Goal: Task Accomplishment & Management: Complete application form

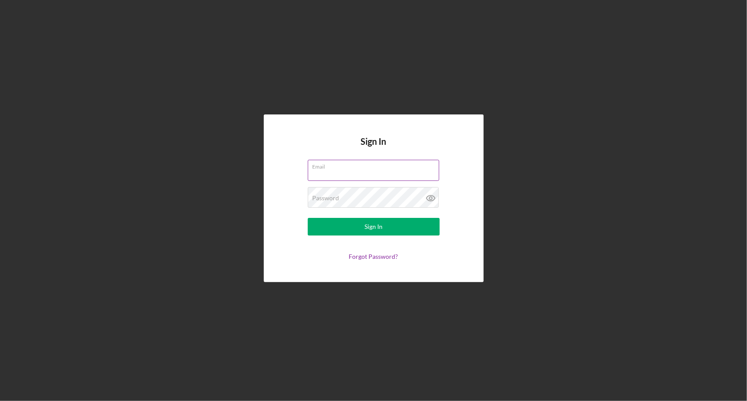
click at [373, 171] on input "Email" at bounding box center [373, 170] width 131 height 21
type input "[PERSON_NAME][EMAIL_ADDRESS][PERSON_NAME][DOMAIN_NAME]"
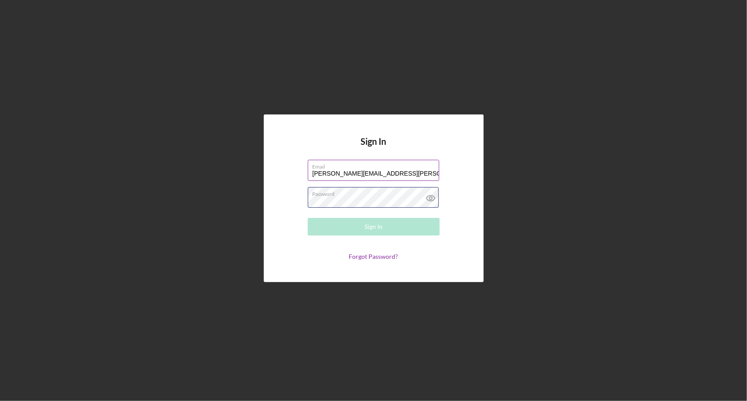
click at [350, 197] on div "Password Required" at bounding box center [374, 198] width 132 height 22
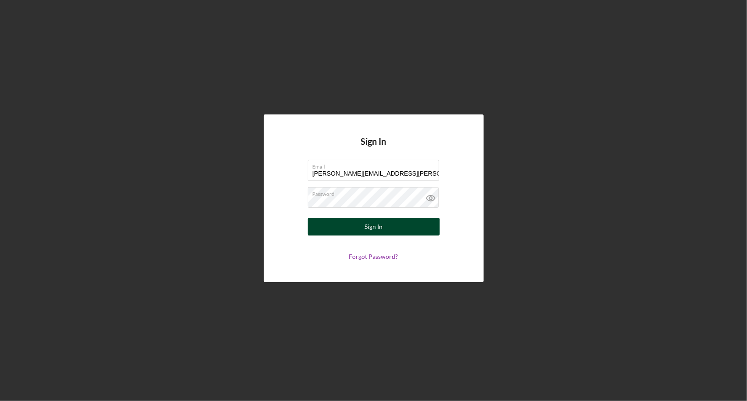
click at [369, 225] on div "Sign In" at bounding box center [374, 227] width 18 height 18
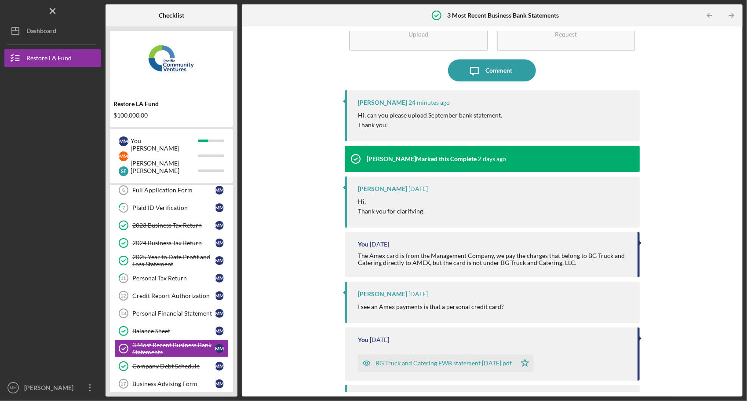
scroll to position [88, 0]
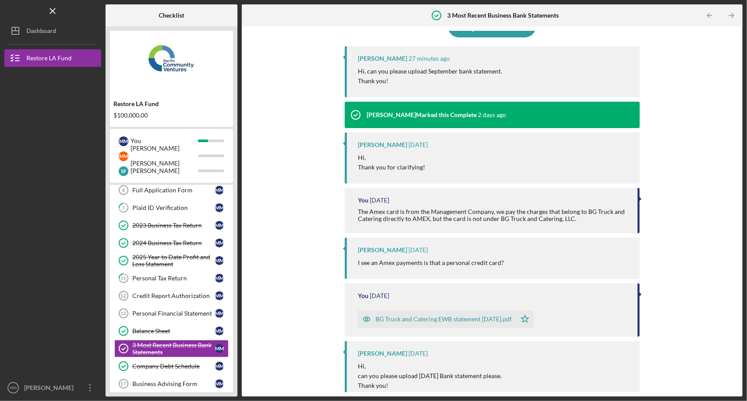
click at [428, 322] on div "BG Truck and Catering EWB statement [DATE].pdf" at bounding box center [444, 318] width 136 height 7
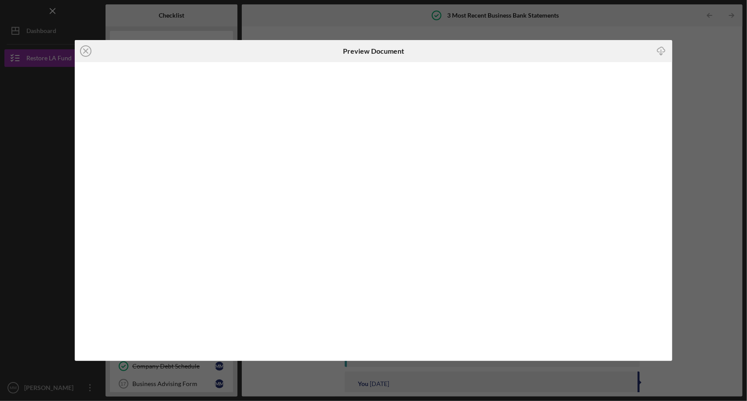
scroll to position [209, 0]
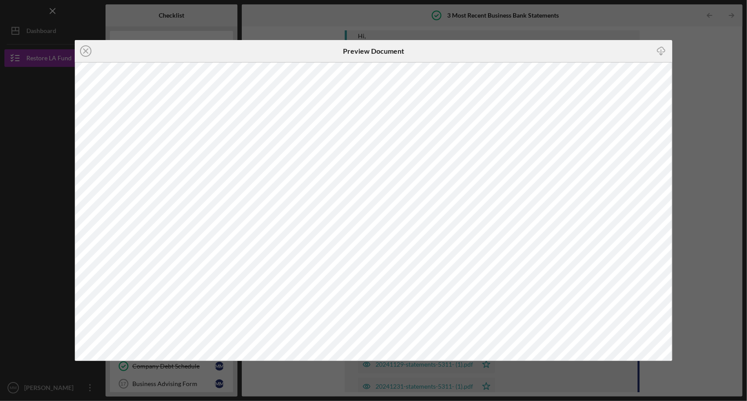
drag, startPoint x: 472, startPoint y: 54, endPoint x: 509, endPoint y: 51, distance: 37.1
click at [472, 54] on div "Preview Document" at bounding box center [373, 51] width 199 height 22
click at [83, 53] on icon "Icon/Close" at bounding box center [86, 51] width 22 height 22
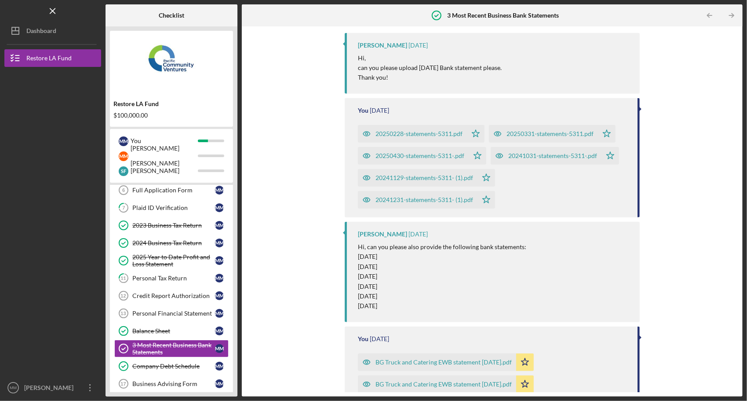
scroll to position [484, 0]
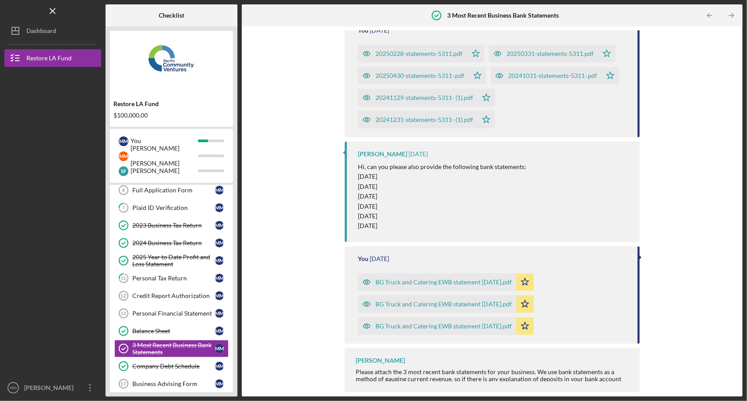
click at [479, 329] on div "BG Truck and Catering EWB statement [DATE].pdf" at bounding box center [444, 325] width 136 height 7
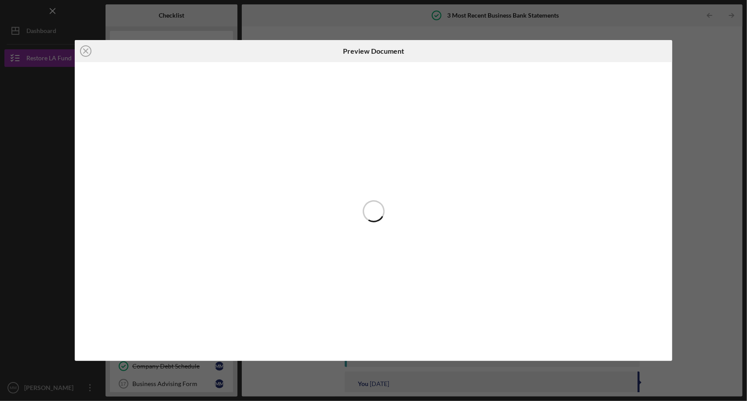
scroll to position [490, 0]
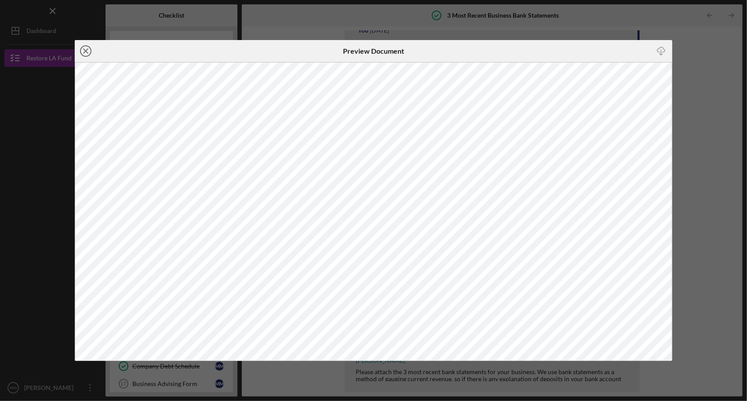
click at [87, 48] on icon "Icon/Close" at bounding box center [86, 51] width 22 height 22
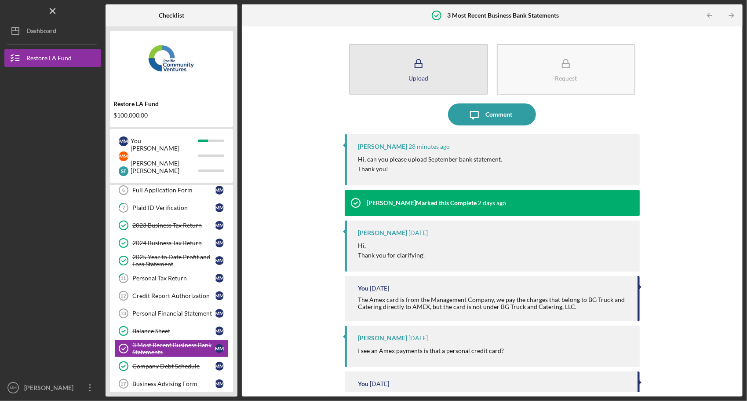
click at [414, 56] on icon "button" at bounding box center [419, 64] width 22 height 22
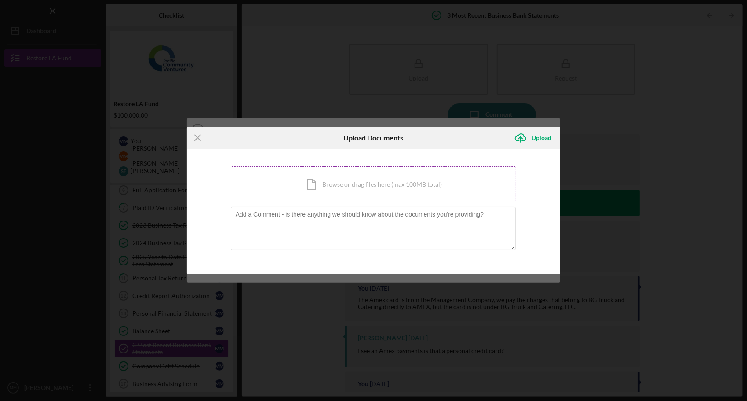
click at [349, 185] on div "Icon/Document Browse or drag files here (max 100MB total) Tap to choose files o…" at bounding box center [374, 184] width 286 height 36
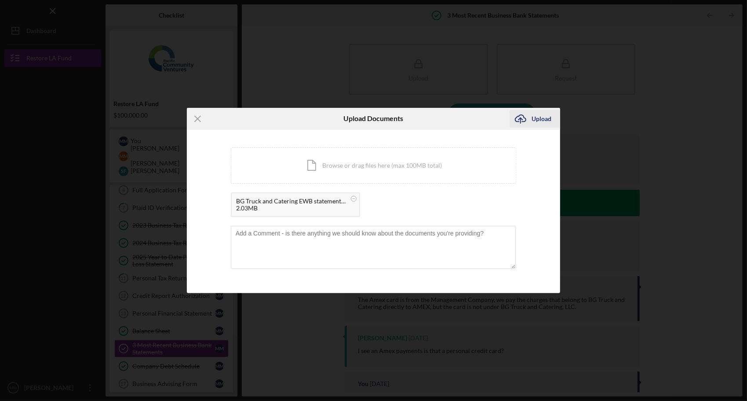
click at [544, 113] on div "Upload" at bounding box center [542, 119] width 20 height 18
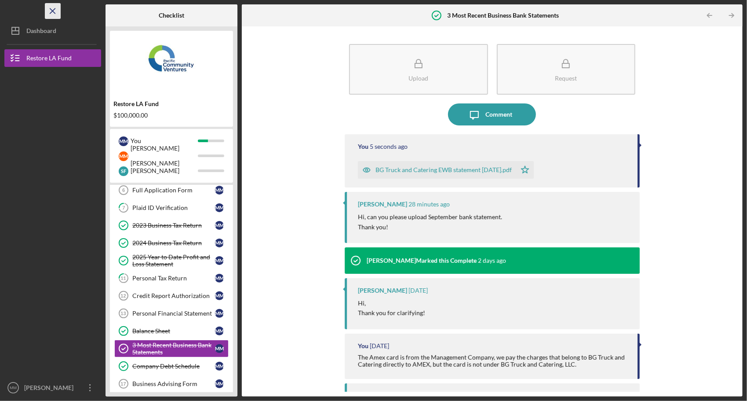
click at [52, 13] on icon "Icon/Menu Close" at bounding box center [53, 11] width 20 height 20
